Goal: Task Accomplishment & Management: Use online tool/utility

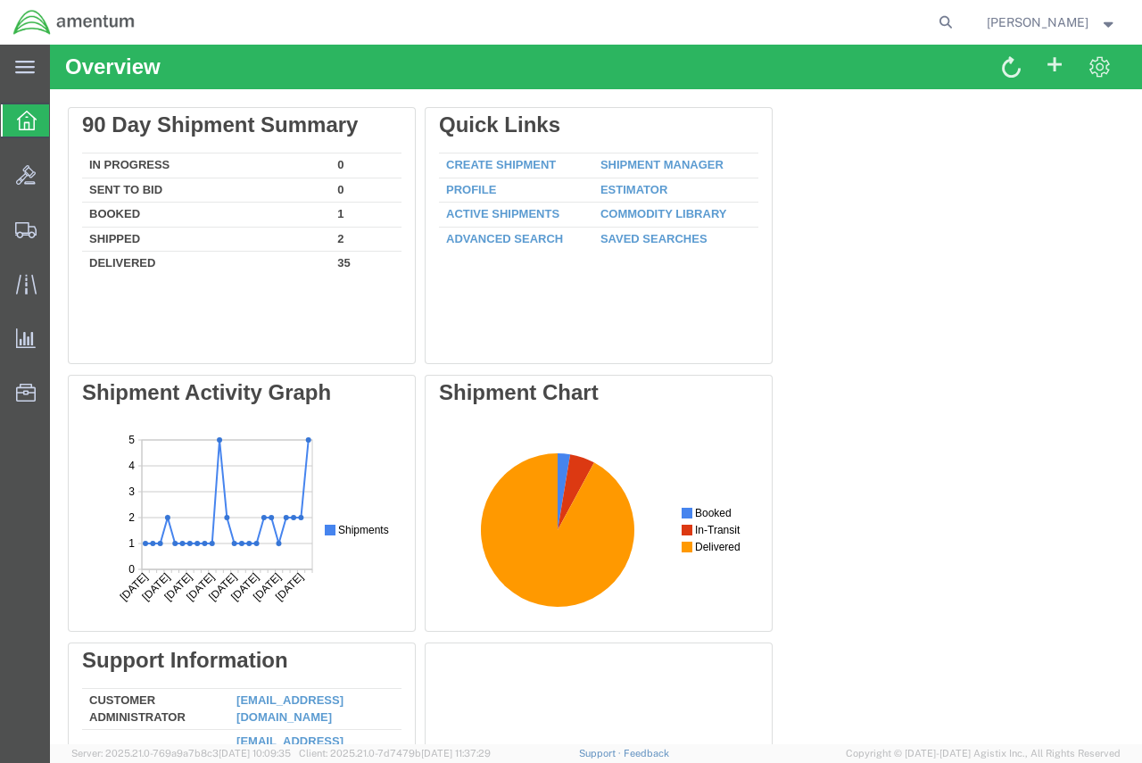
click at [21, 121] on icon at bounding box center [27, 121] width 20 height 20
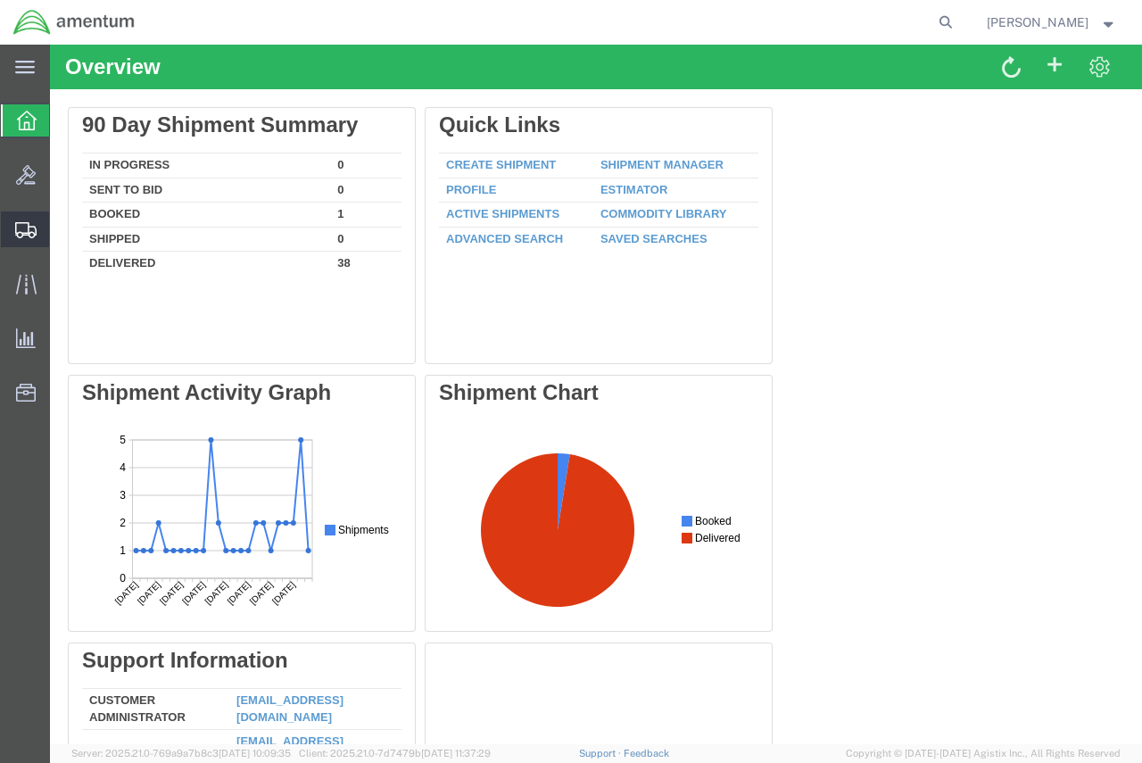
click at [62, 231] on span "Shipments" at bounding box center [55, 230] width 12 height 36
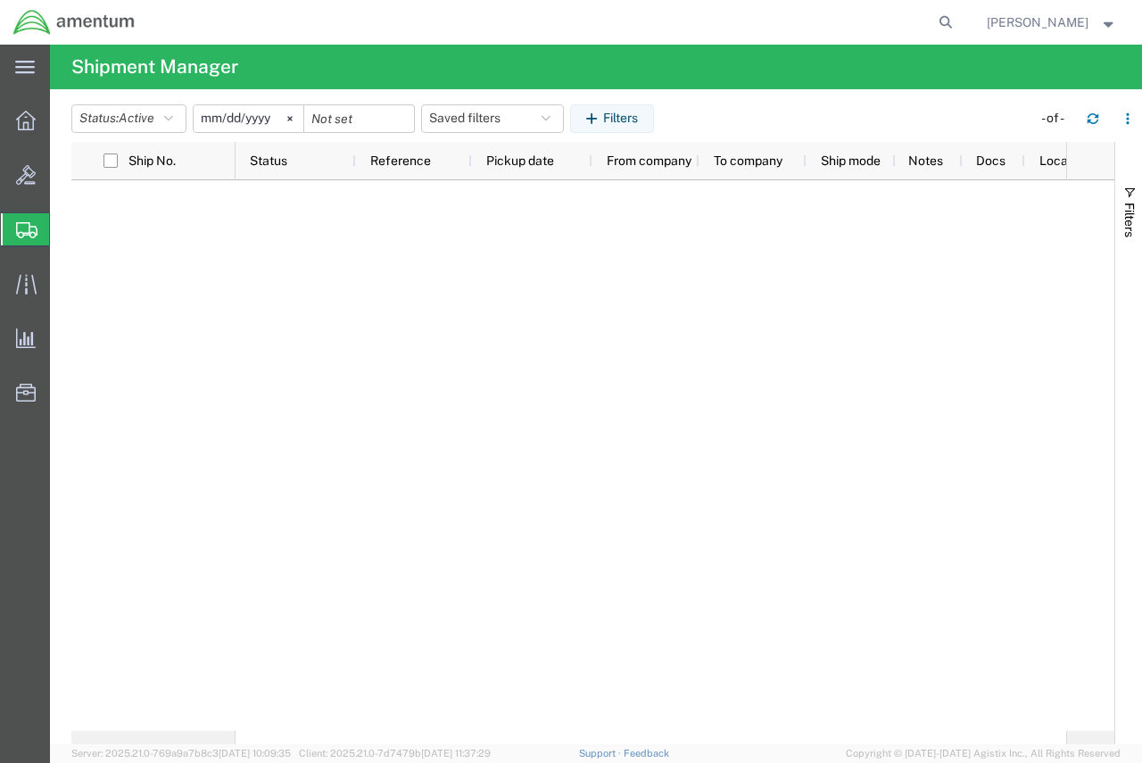
click at [0, 0] on span "Shipment Manager" at bounding box center [0, 0] width 0 height 0
click at [63, 229] on span "Shipments" at bounding box center [56, 230] width 14 height 36
click at [63, 226] on span "Shipments" at bounding box center [56, 230] width 14 height 36
drag, startPoint x: 183, startPoint y: 451, endPoint x: 187, endPoint y: 443, distance: 9.2
click at [183, 451] on div at bounding box center [592, 455] width 1043 height 551
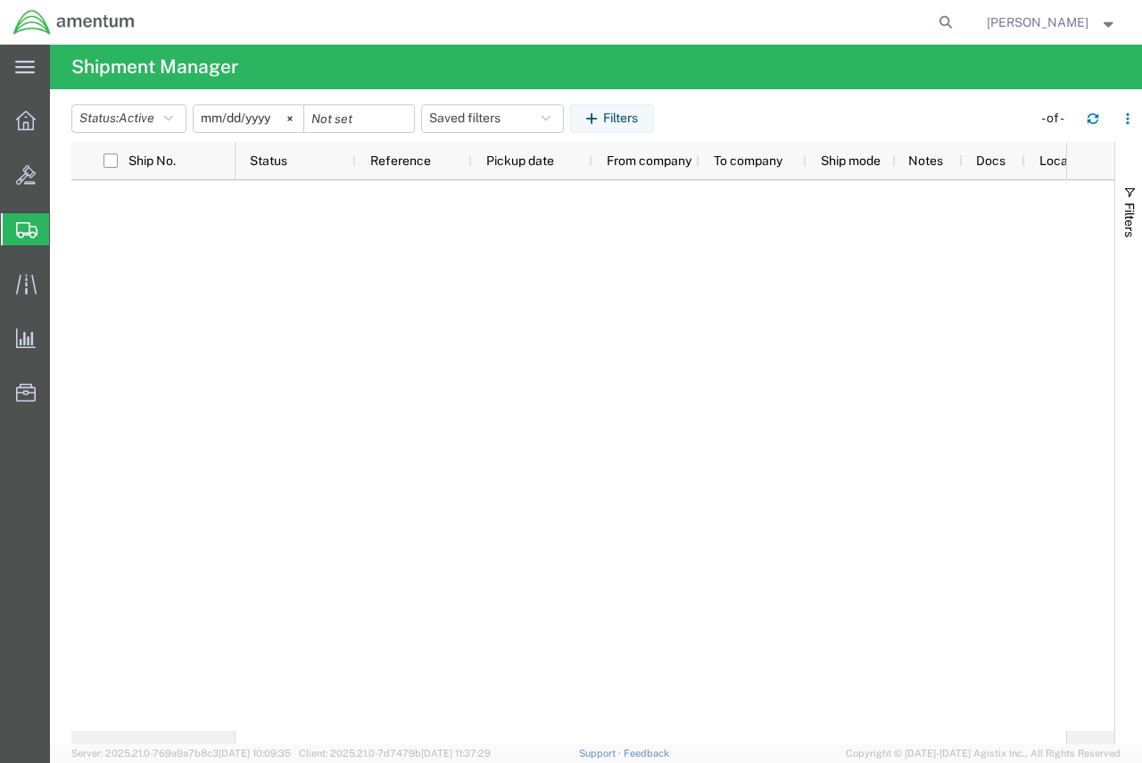
click at [0, 0] on span "Create Shipment" at bounding box center [0, 0] width 0 height 0
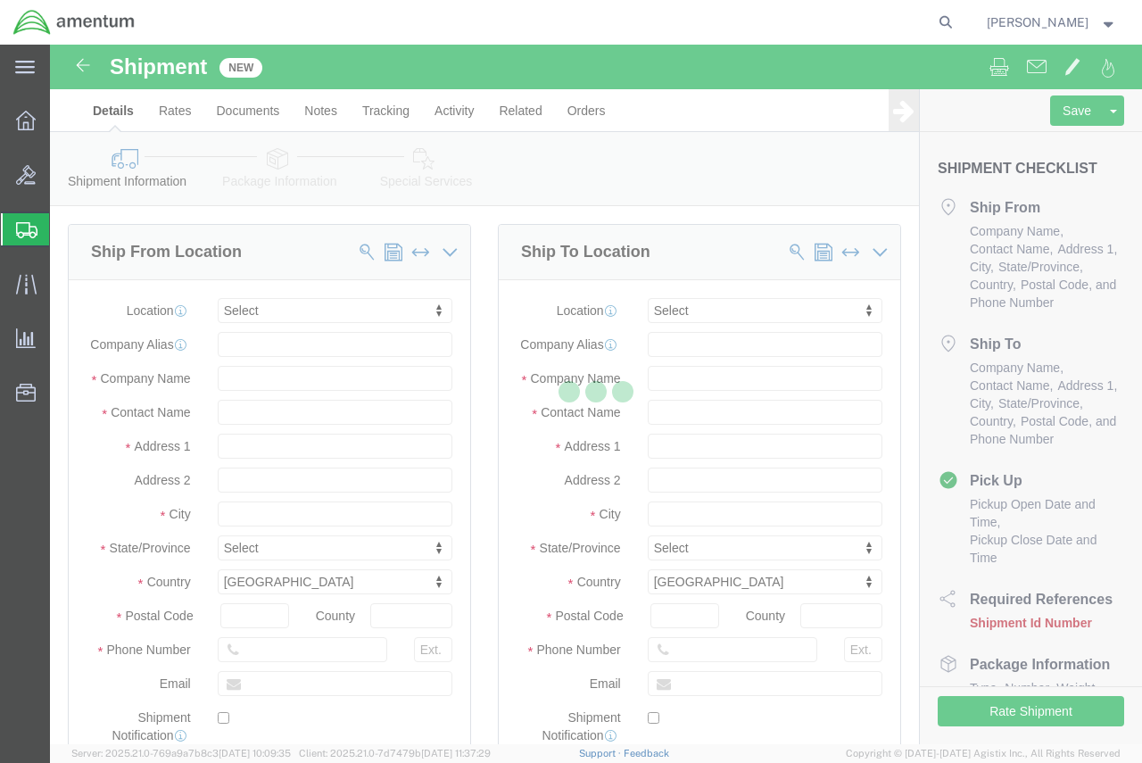
select select
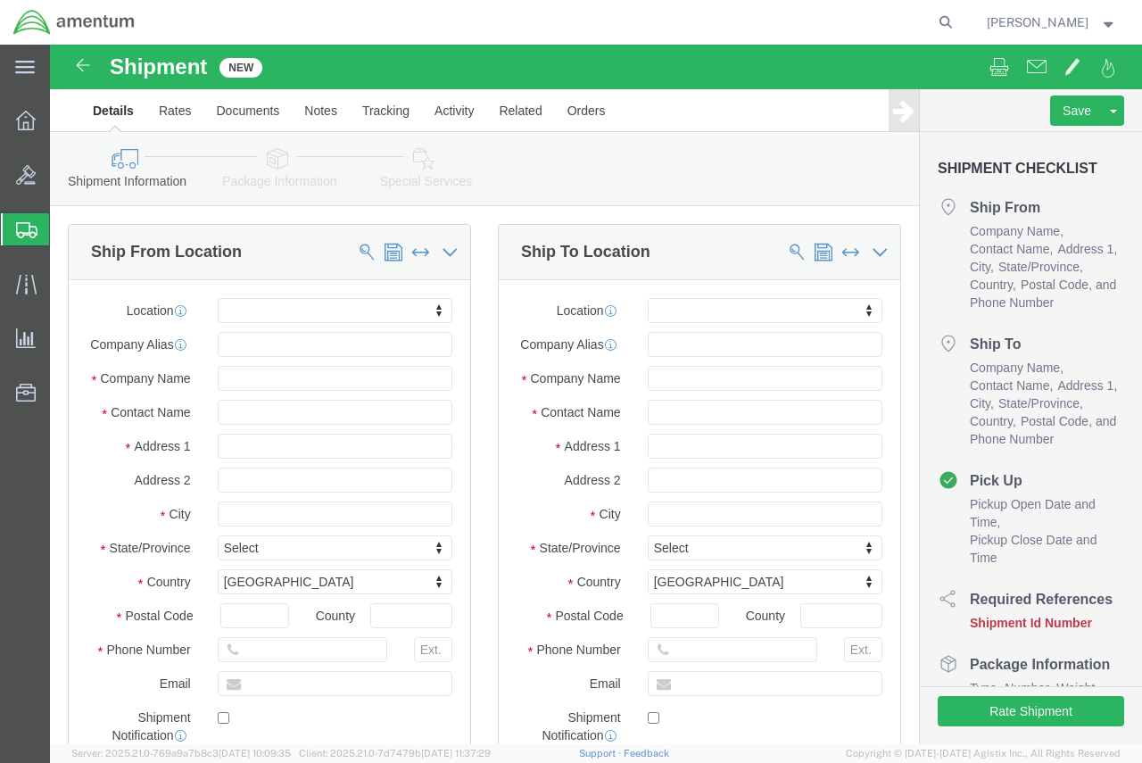
click at [63, 230] on span "Shipments" at bounding box center [56, 230] width 14 height 36
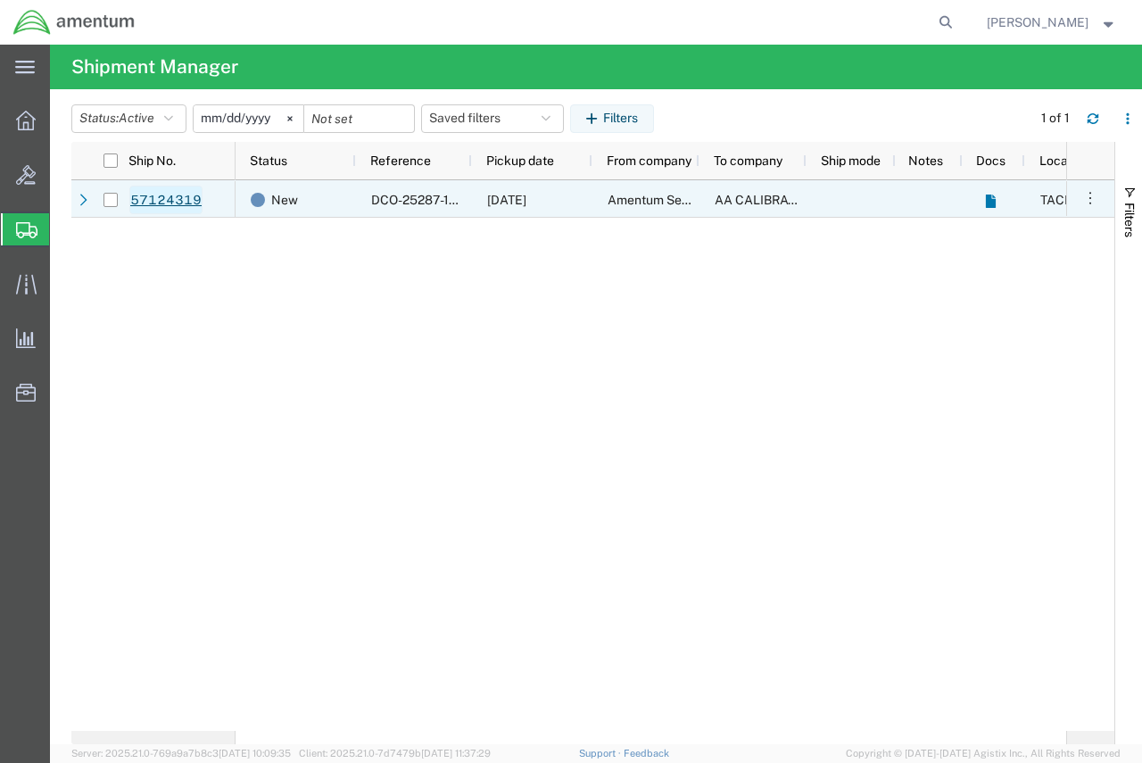
click at [161, 196] on link "57124319" at bounding box center [165, 200] width 73 height 29
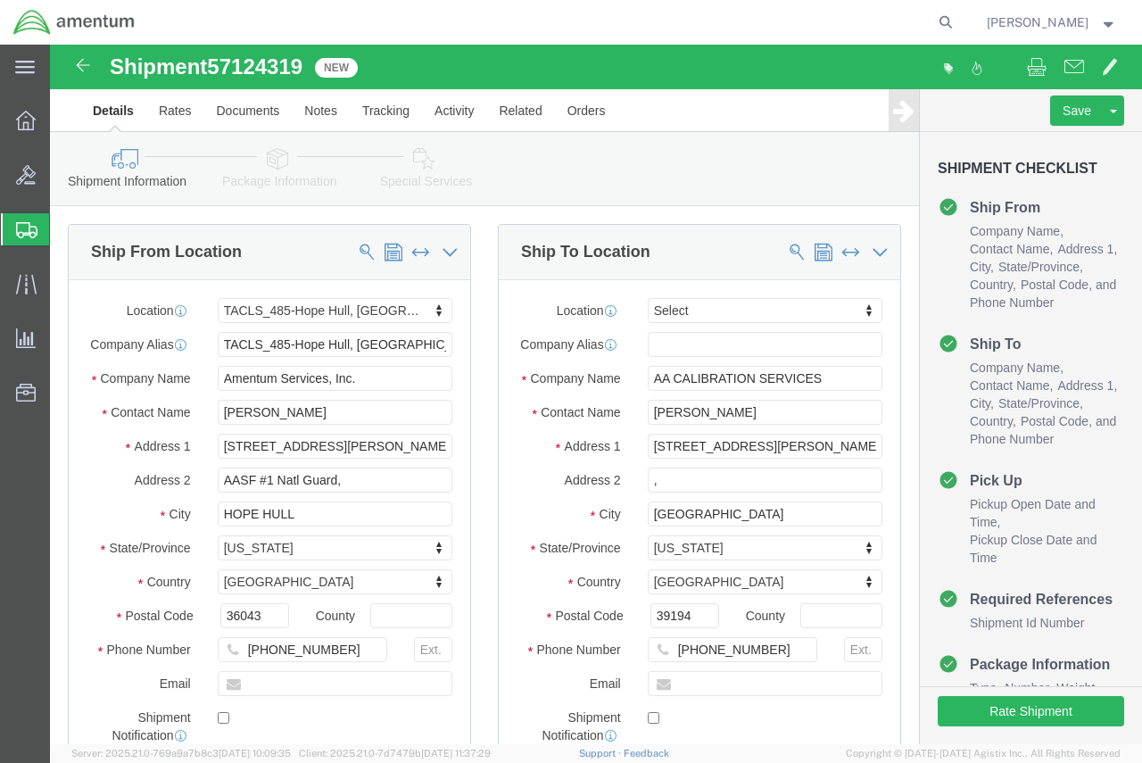
select select "42683"
select select
click button "Rate Shipment"
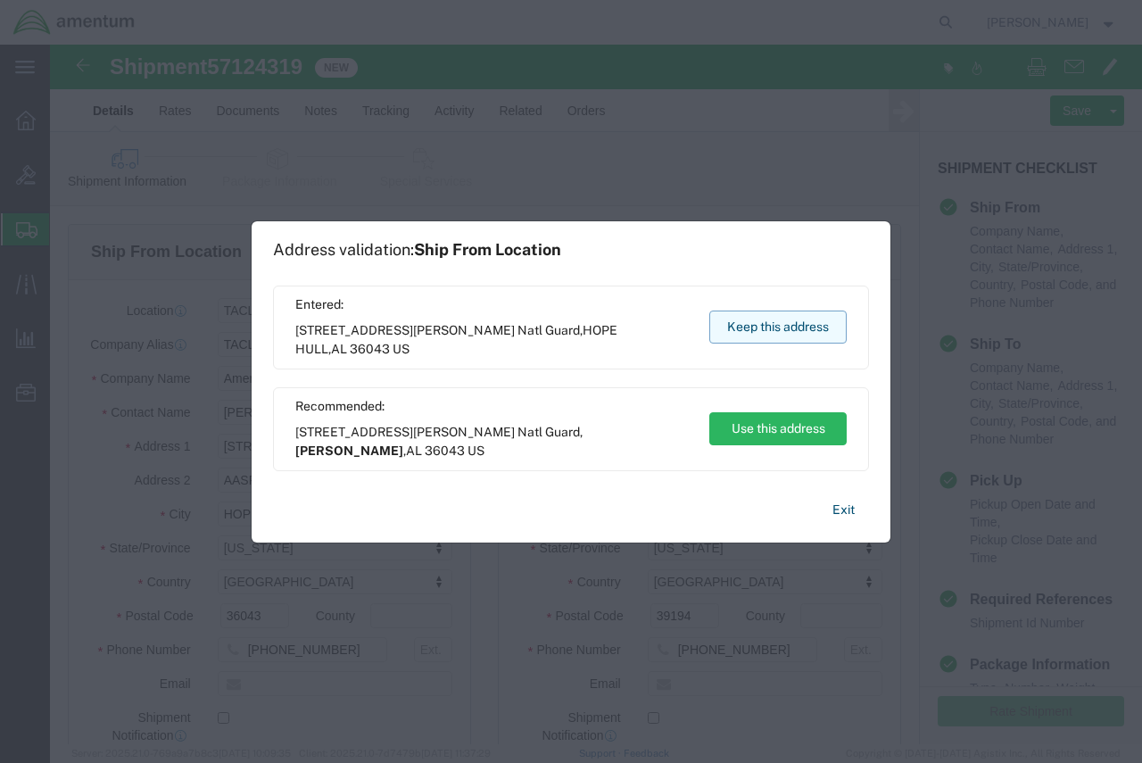
click at [775, 320] on button "Keep this address" at bounding box center [777, 327] width 137 height 33
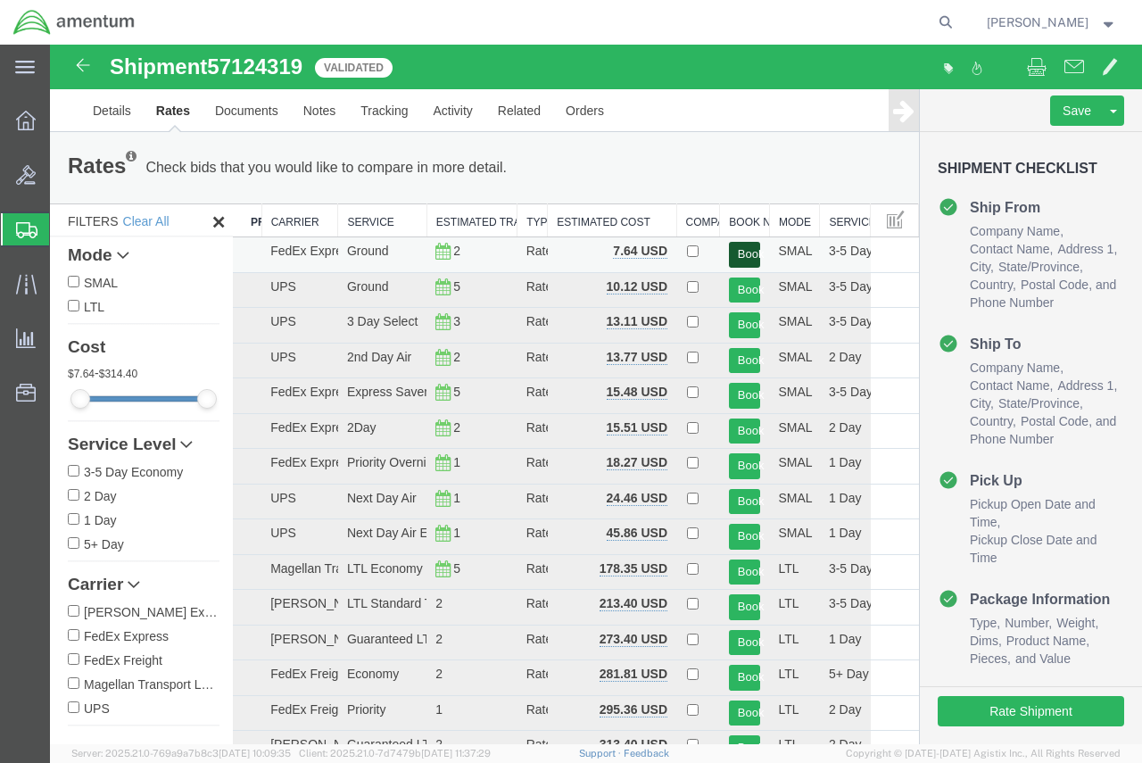
click at [737, 253] on button "Book" at bounding box center [745, 255] width 32 height 26
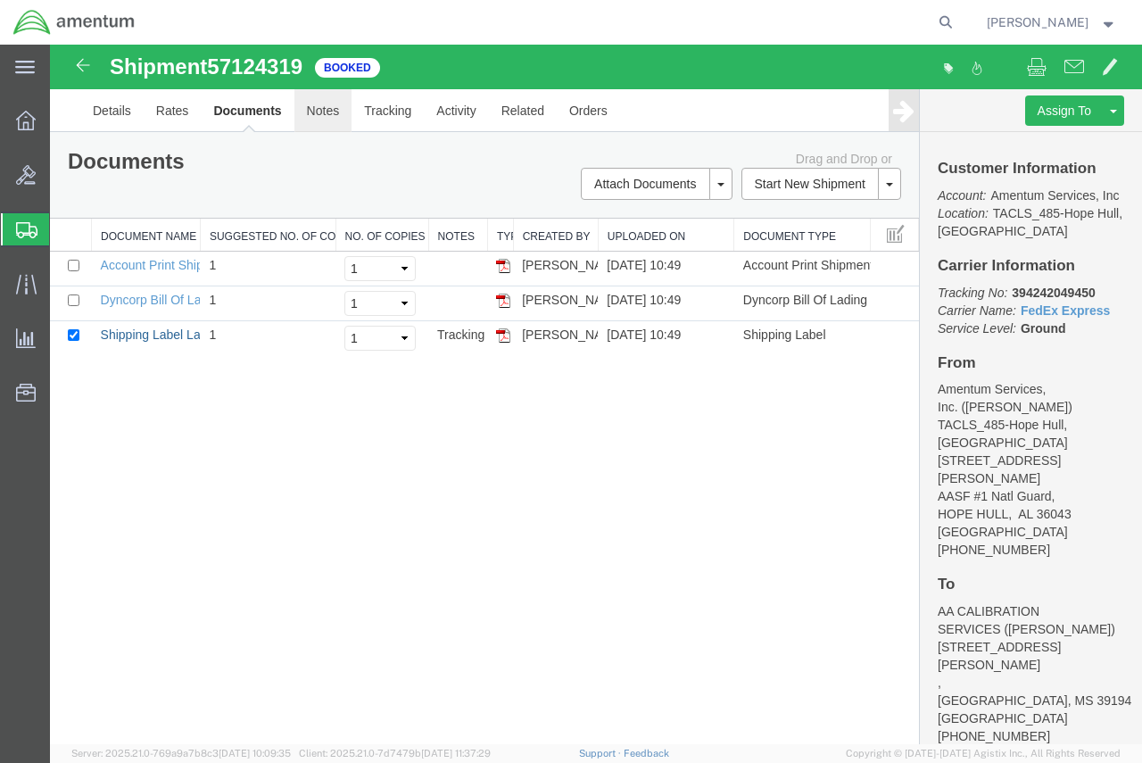
drag, startPoint x: 140, startPoint y: 333, endPoint x: 350, endPoint y: 99, distance: 314.1
click at [140, 333] on link "Shipping Label Laser" at bounding box center [160, 335] width 118 height 14
drag, startPoint x: 136, startPoint y: 303, endPoint x: 595, endPoint y: 408, distance: 471.5
click at [137, 305] on link "Dyncorp Bill Of Lading" at bounding box center [163, 300] width 124 height 14
drag, startPoint x: 113, startPoint y: 112, endPoint x: 151, endPoint y: 103, distance: 38.7
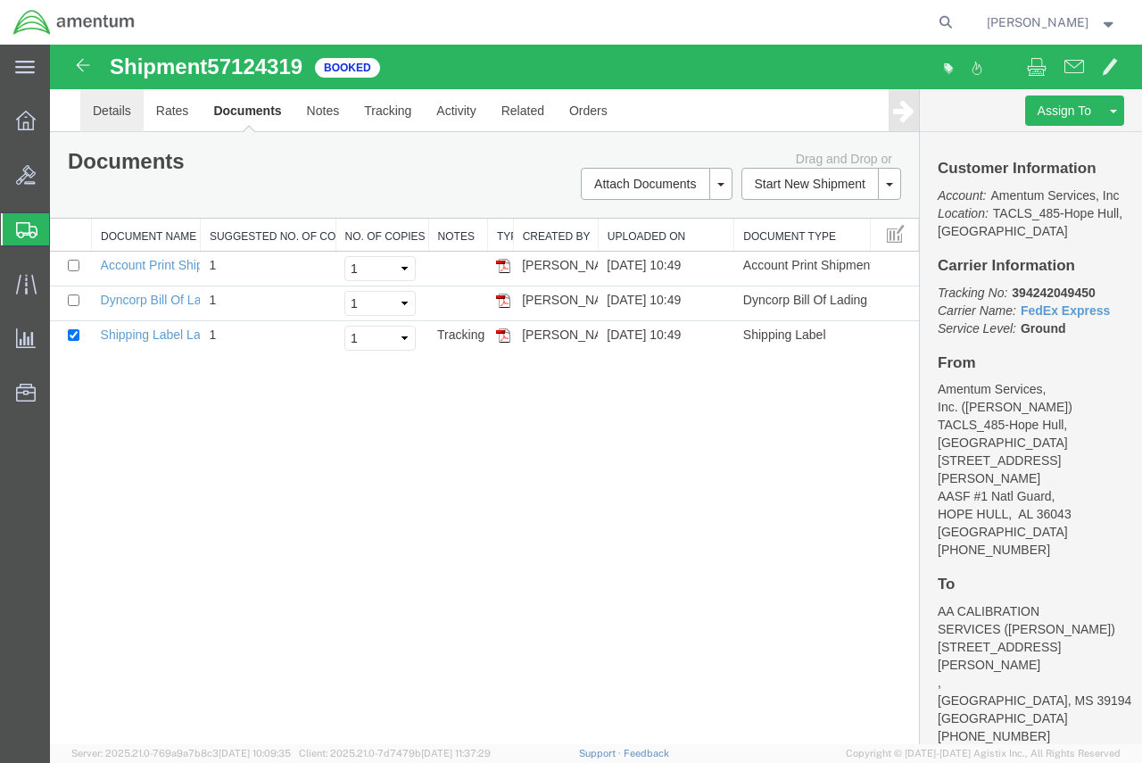
click at [113, 112] on link "Details" at bounding box center [111, 110] width 63 height 43
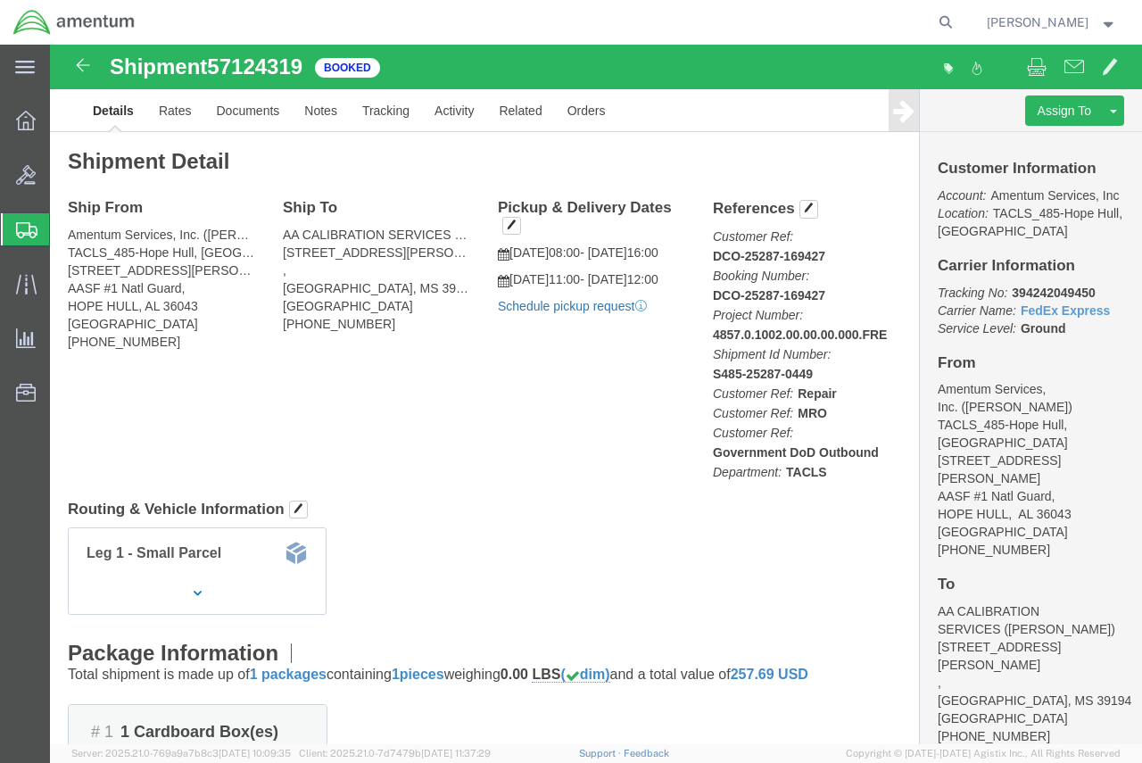
click link "Schedule pickup request"
